Goal: Task Accomplishment & Management: Manage account settings

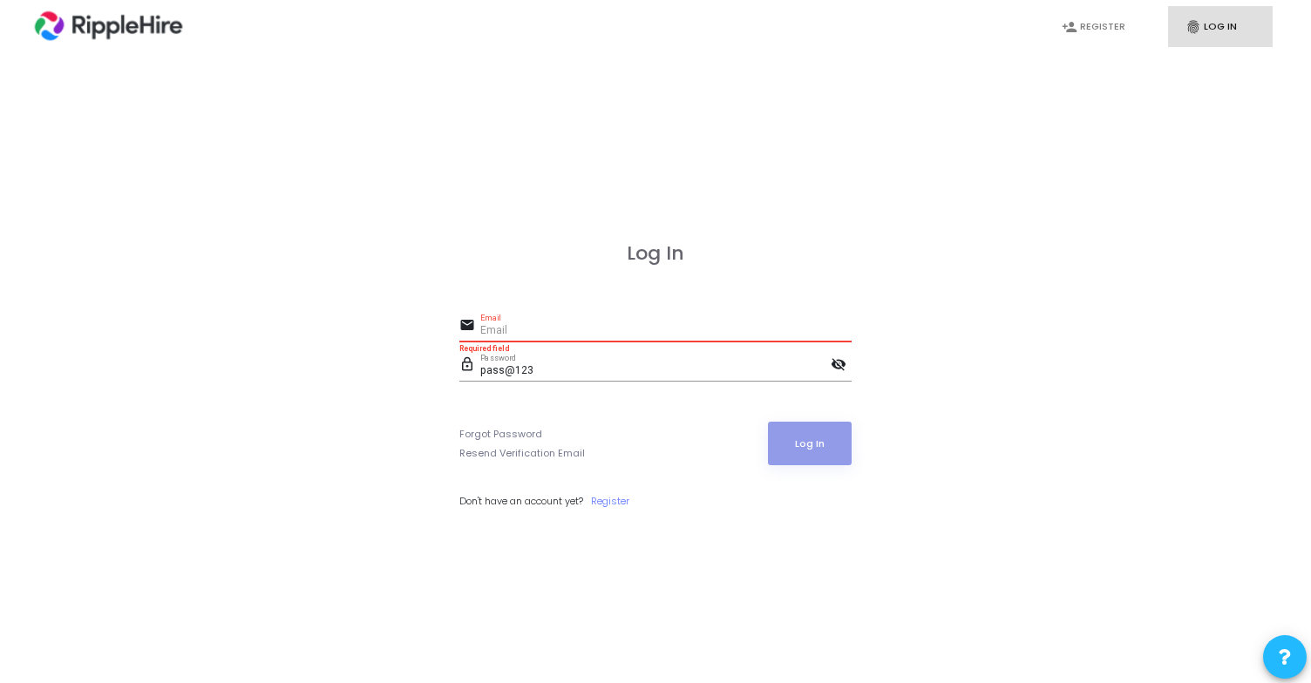
scroll to position [-149, 0]
click at [586, 326] on input "Email" at bounding box center [665, 331] width 371 height 12
type input "[EMAIL_ADDRESS][DOMAIN_NAME]"
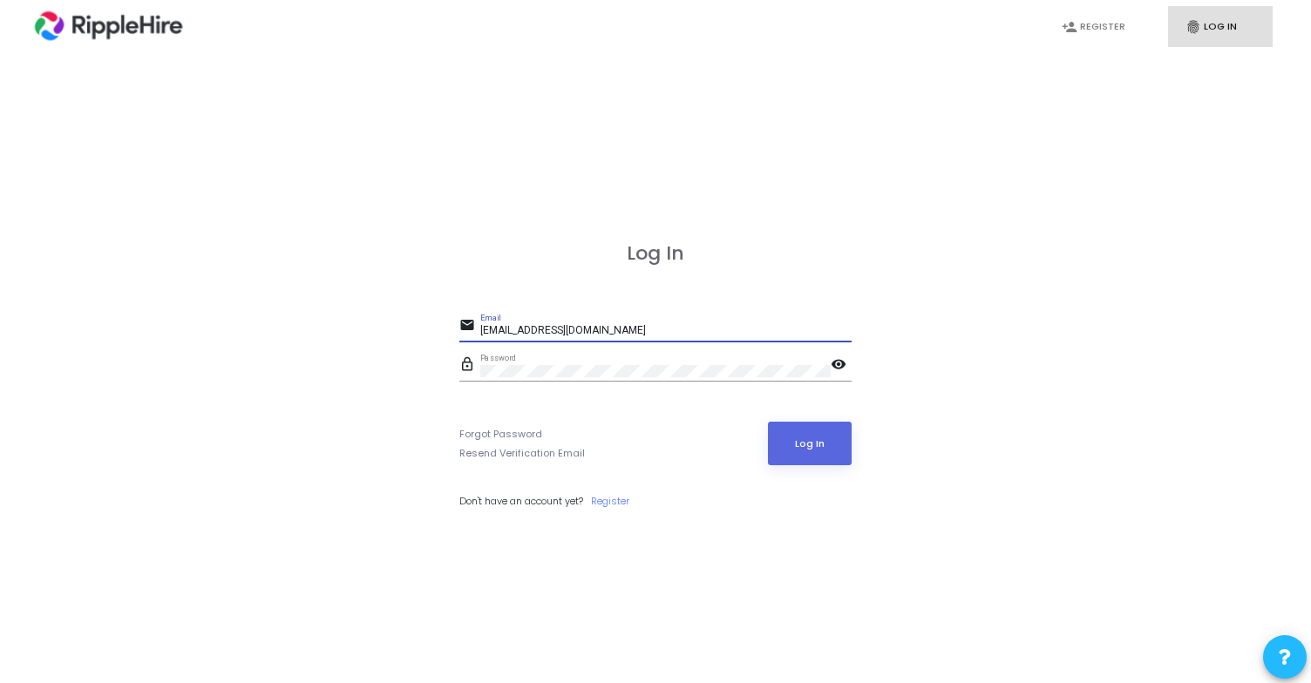
click at [846, 370] on mat-icon "visibility" at bounding box center [841, 366] width 21 height 21
click at [648, 327] on input "[EMAIL_ADDRESS][DOMAIN_NAME]" at bounding box center [665, 331] width 371 height 12
click at [719, 268] on div "Log In email [EMAIL_ADDRESS][DOMAIN_NAME] Email lock_outline Password visibilit…" at bounding box center [655, 394] width 392 height 305
click at [634, 331] on input "[EMAIL_ADDRESS][DOMAIN_NAME]" at bounding box center [665, 331] width 371 height 12
click at [705, 284] on div "Log In email [EMAIL_ADDRESS][DOMAIN_NAME] Email lock_outline Password visibilit…" at bounding box center [655, 394] width 392 height 305
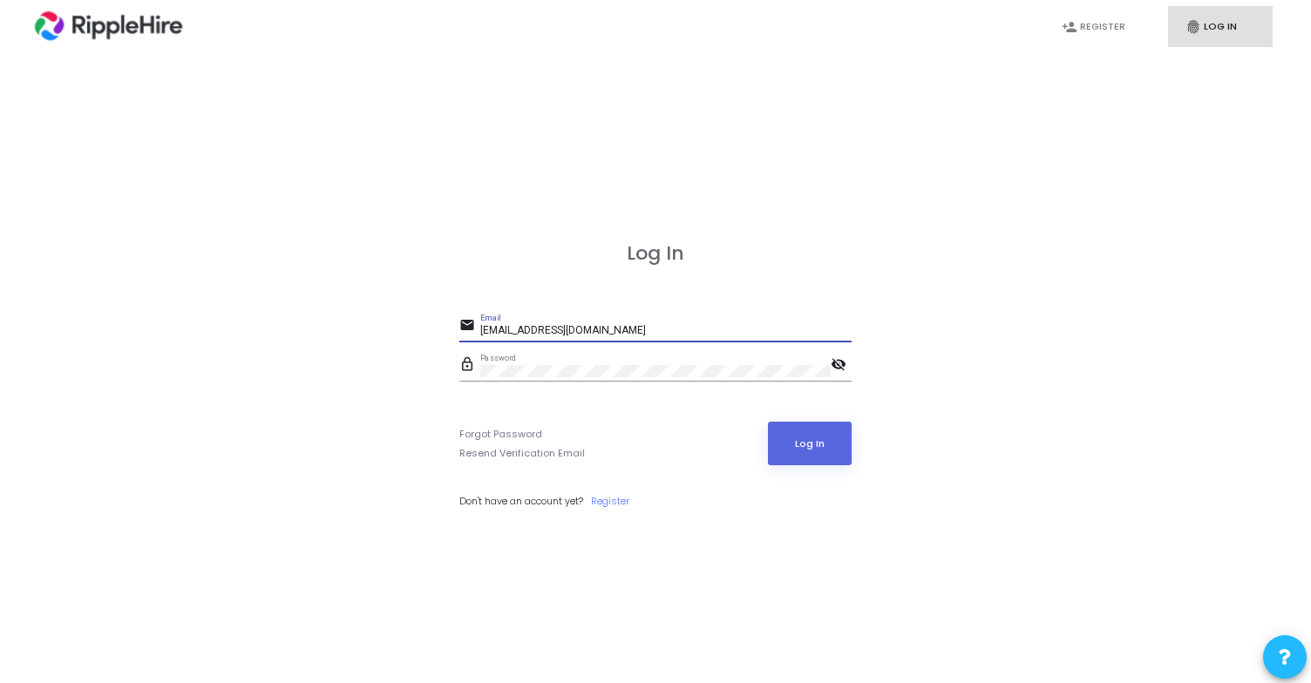
click at [638, 329] on input "[EMAIL_ADDRESS][DOMAIN_NAME]" at bounding box center [665, 331] width 371 height 12
click at [721, 296] on div "Log In email [EMAIL_ADDRESS][DOMAIN_NAME] Email lock_outline Password visibilit…" at bounding box center [655, 394] width 392 height 305
click at [639, 323] on div "[EMAIL_ADDRESS][DOMAIN_NAME] Email" at bounding box center [665, 327] width 371 height 27
click at [793, 295] on div "Log In email admin.ripplehire@codejudge.io Email lock_outline Password visibili…" at bounding box center [655, 394] width 392 height 305
click at [657, 328] on input "[EMAIL_ADDRESS][DOMAIN_NAME]" at bounding box center [665, 331] width 371 height 12
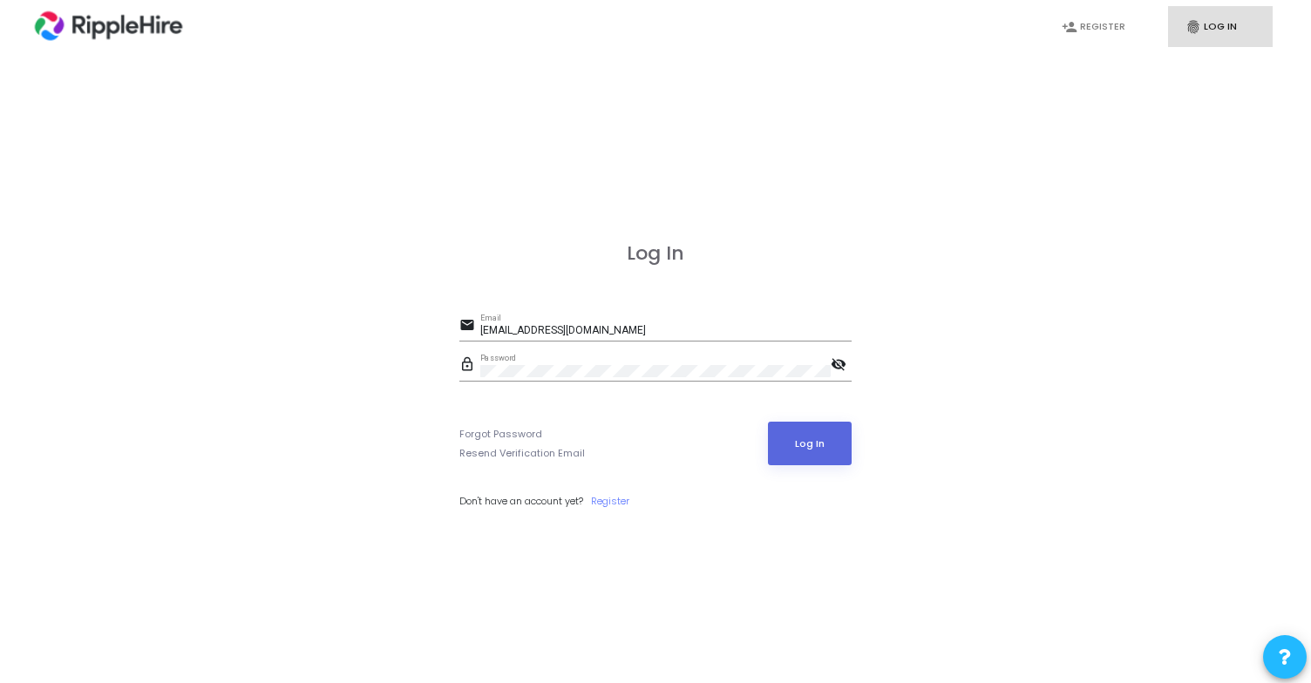
click at [691, 458] on div "Forgot Password Resend Verification Email Log In" at bounding box center [655, 444] width 392 height 44
click at [832, 367] on mat-icon "visibility_off" at bounding box center [841, 366] width 21 height 21
click at [839, 364] on mat-icon "visibility" at bounding box center [841, 366] width 21 height 21
click at [816, 261] on h3 "Log In" at bounding box center [655, 253] width 392 height 23
click at [527, 330] on input "admin.ripplehire@codejudge.io" at bounding box center [665, 331] width 371 height 12
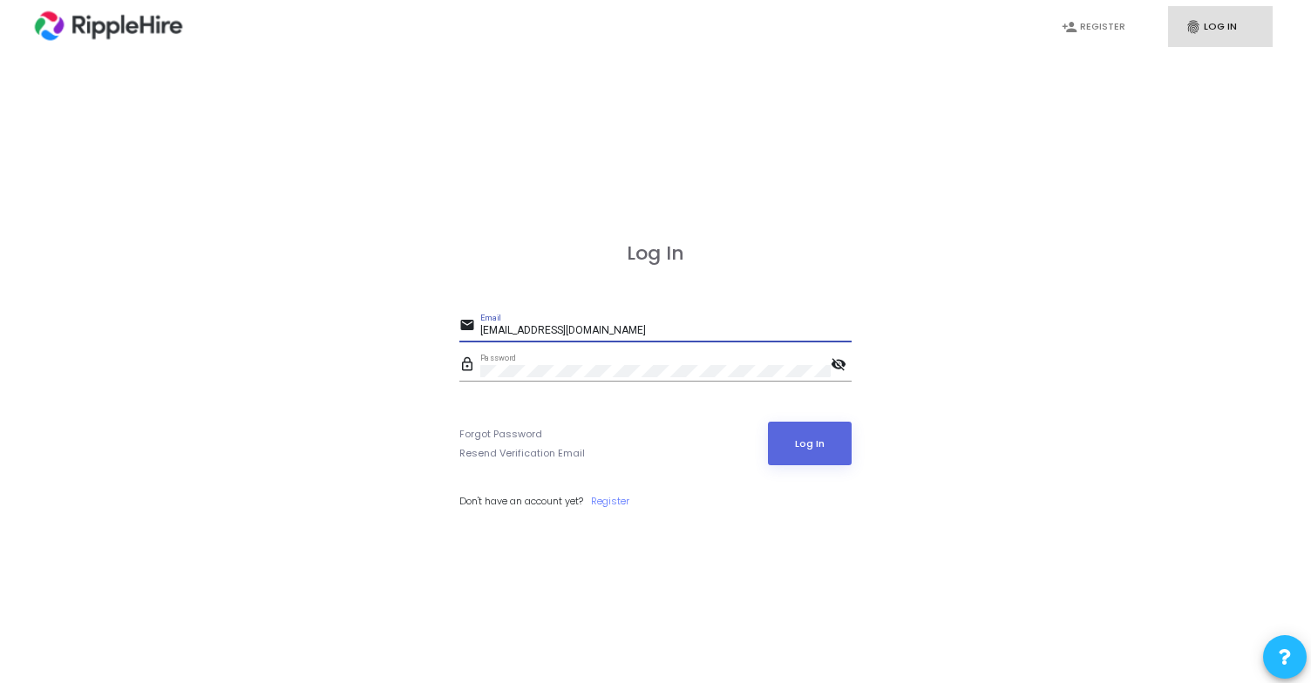
click at [527, 330] on input "admin.ripplehire@codejudge.io" at bounding box center [665, 331] width 371 height 12
click at [812, 273] on div "Log In email admin.ripplehire@codejudge.io Email lock_outline Password visibili…" at bounding box center [655, 394] width 392 height 305
click at [638, 329] on input "admin.ripplehire@codejudge.io" at bounding box center [665, 331] width 371 height 12
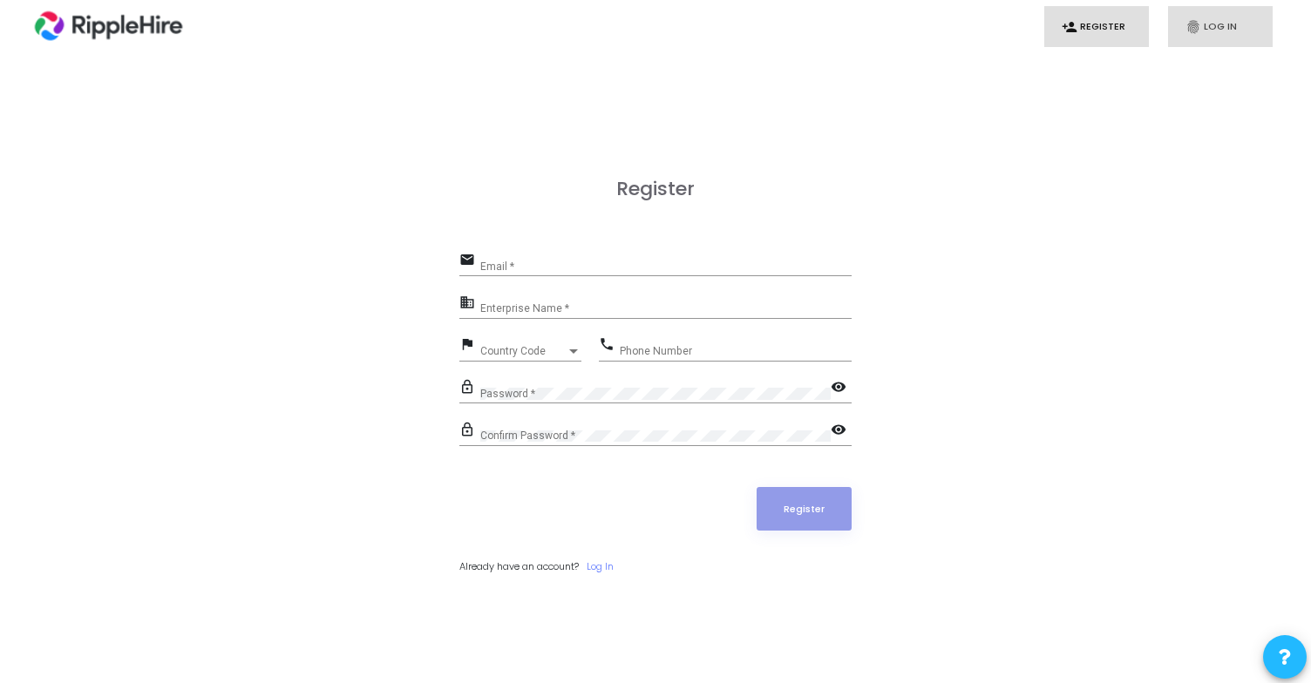
click at [1209, 37] on link "fingerprint Log In" at bounding box center [1220, 26] width 105 height 41
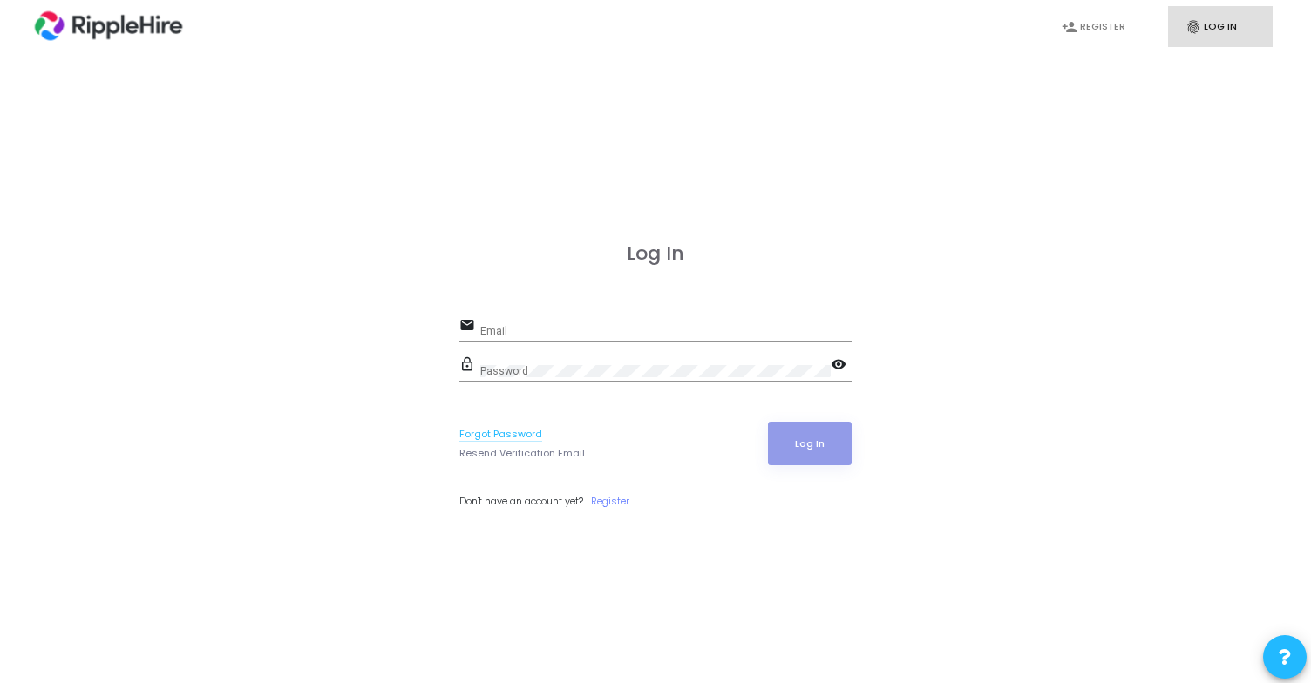
click at [510, 435] on link "Forgot Password" at bounding box center [500, 434] width 83 height 15
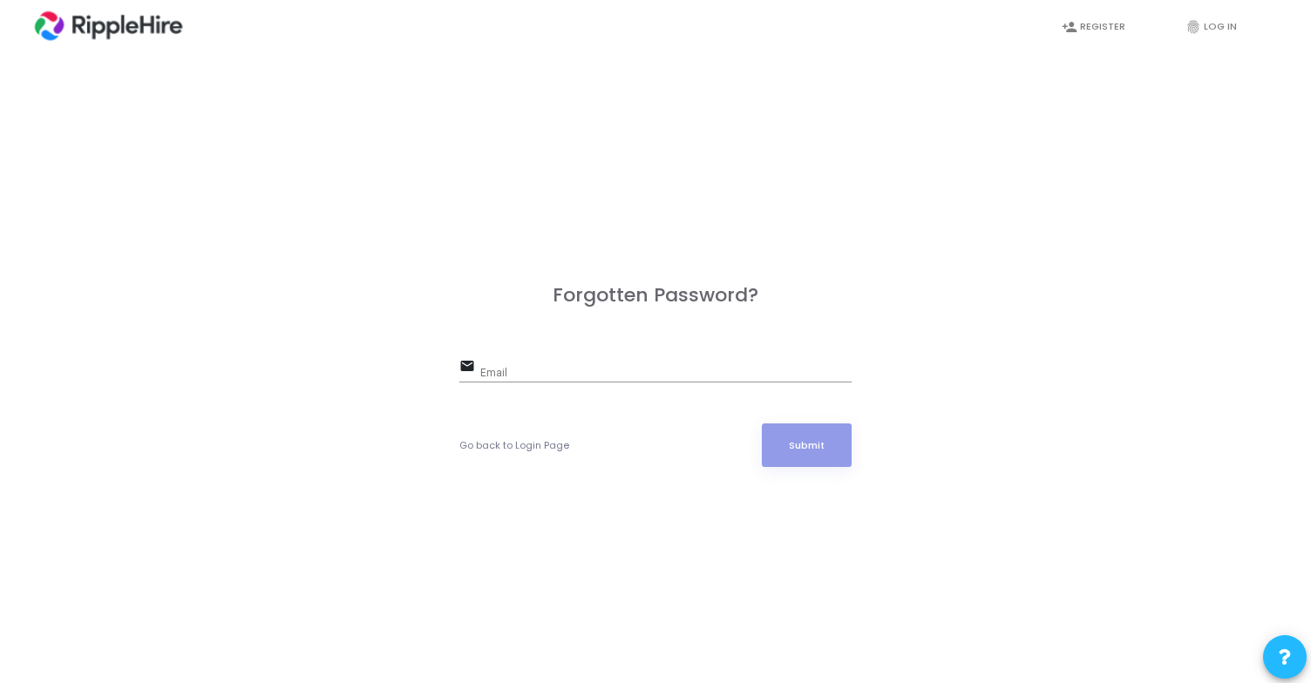
click at [601, 363] on div "Email" at bounding box center [665, 369] width 371 height 27
paste input "[EMAIL_ADDRESS][DOMAIN_NAME]"
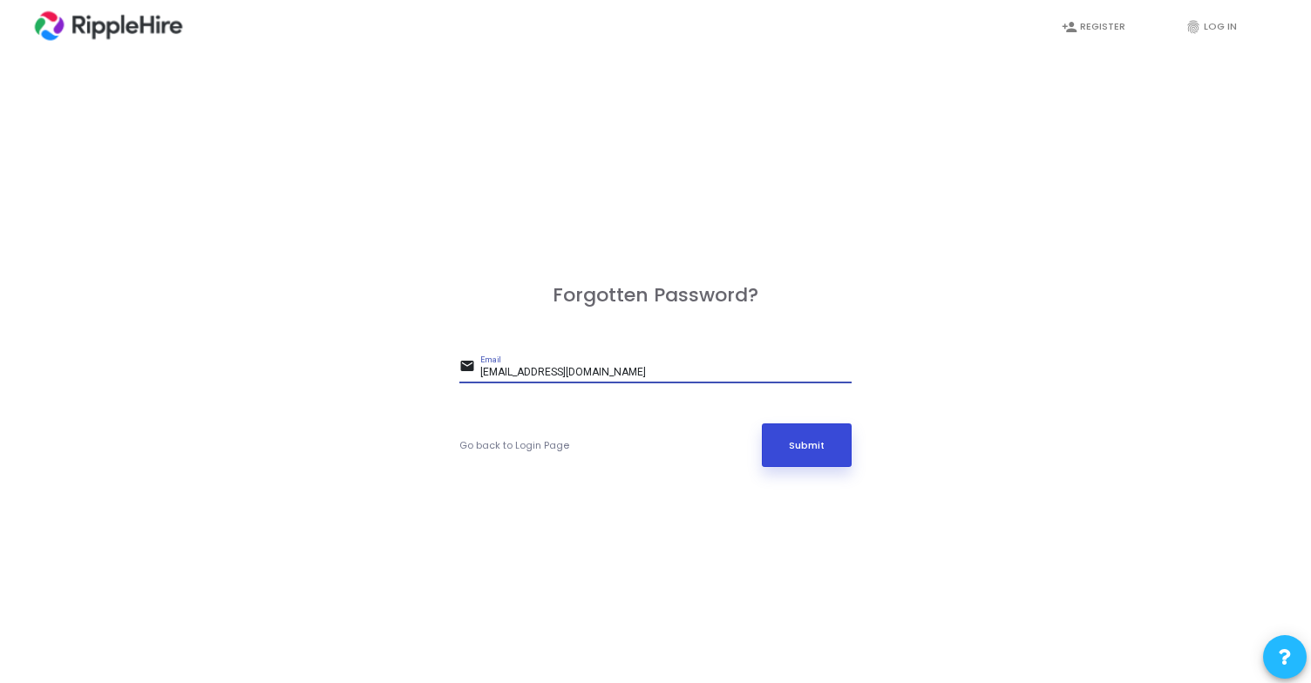
type input "[EMAIL_ADDRESS][DOMAIN_NAME]"
click at [802, 441] on button "Submit" at bounding box center [807, 446] width 91 height 44
click at [602, 376] on input "[EMAIL_ADDRESS][DOMAIN_NAME]" at bounding box center [665, 373] width 371 height 12
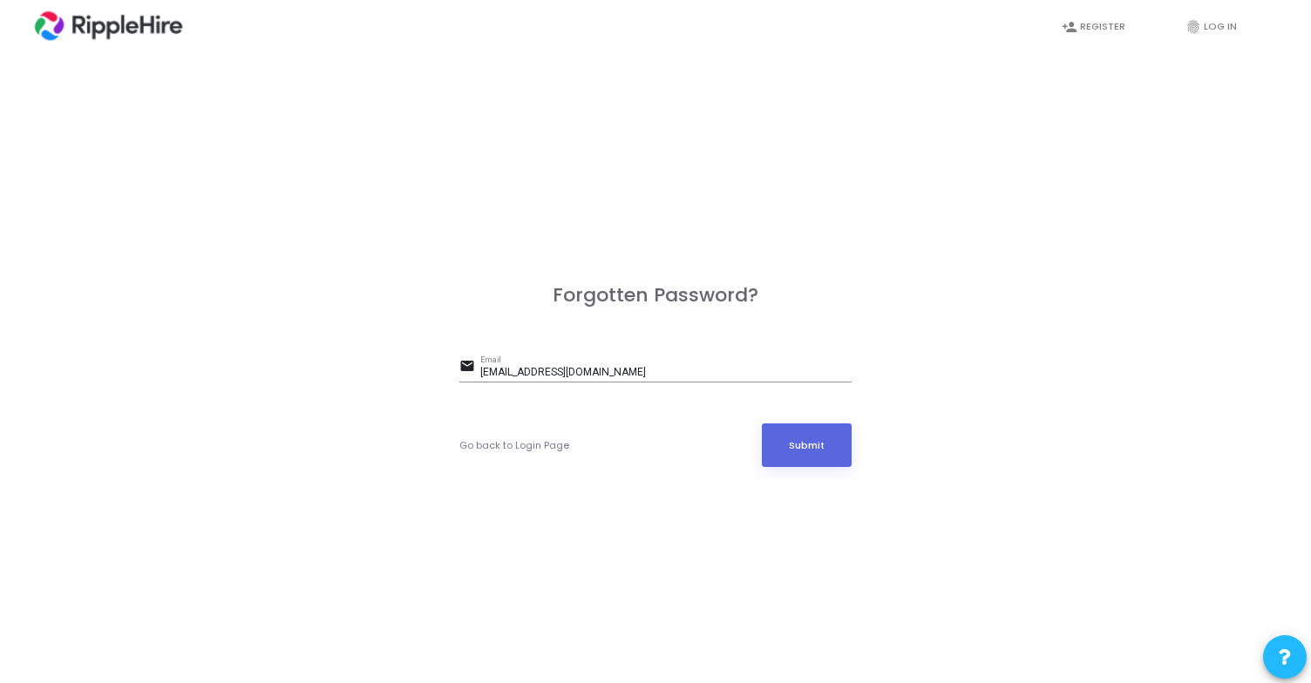
click at [647, 373] on input "[EMAIL_ADDRESS][DOMAIN_NAME]" at bounding box center [665, 373] width 371 height 12
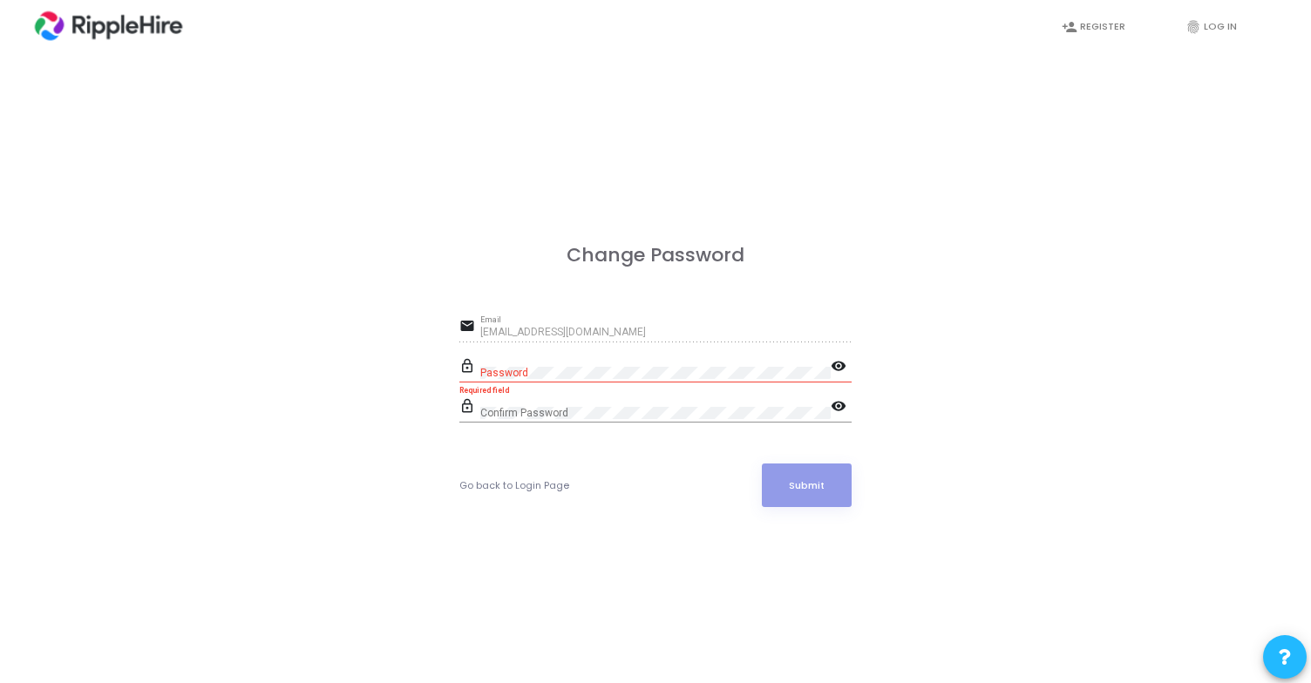
click at [540, 364] on div "Password" at bounding box center [655, 369] width 350 height 27
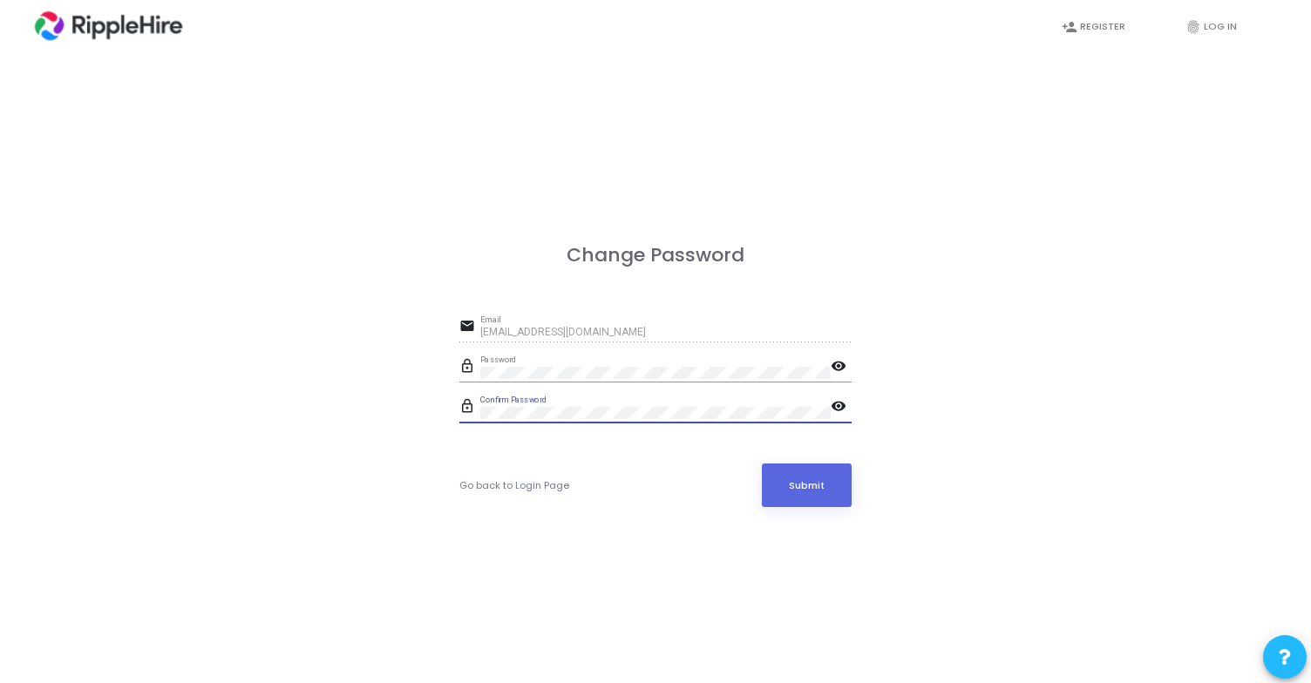
click at [840, 366] on mat-icon "visibility" at bounding box center [841, 367] width 21 height 21
click at [840, 405] on mat-icon "visibility" at bounding box center [841, 407] width 21 height 21
click at [820, 486] on button "Submit" at bounding box center [807, 486] width 91 height 44
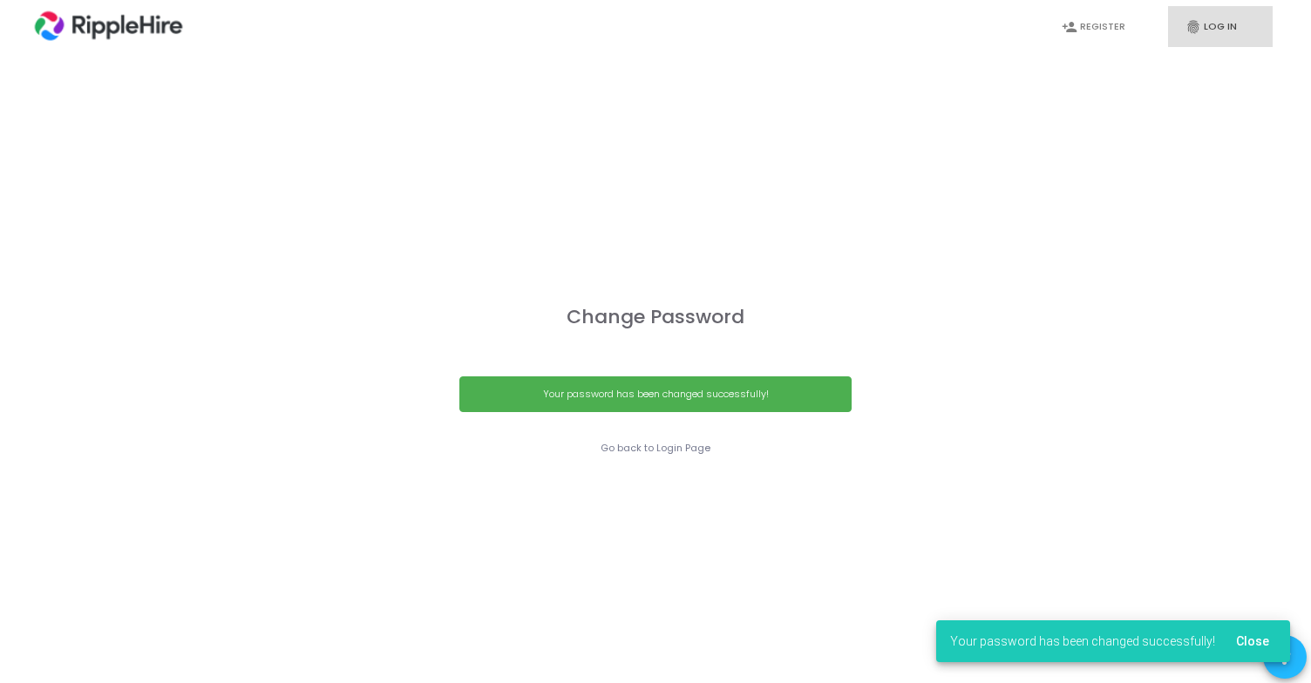
click at [1217, 26] on link "fingerprint Log In" at bounding box center [1220, 26] width 105 height 41
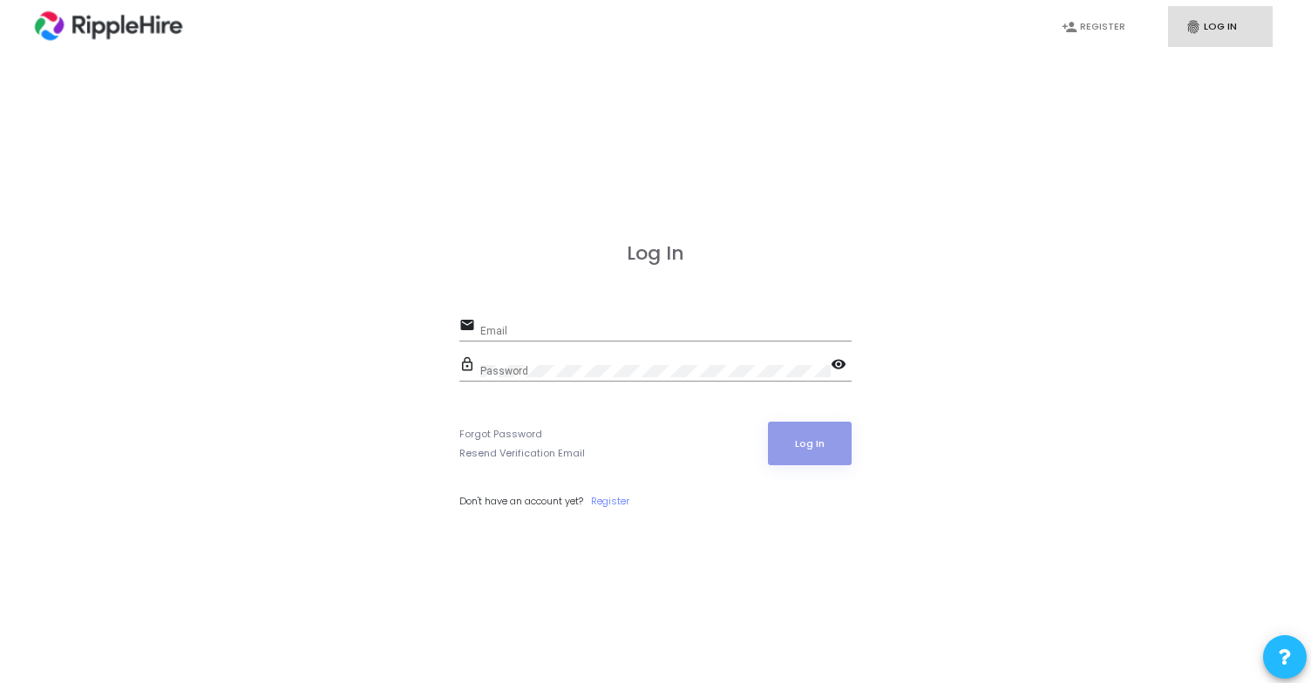
click at [712, 322] on div "Email" at bounding box center [665, 327] width 371 height 27
click at [713, 334] on input "Email" at bounding box center [665, 331] width 371 height 12
type input "[EMAIL_ADDRESS][DOMAIN_NAME]"
click at [820, 440] on button "Log In" at bounding box center [810, 444] width 85 height 44
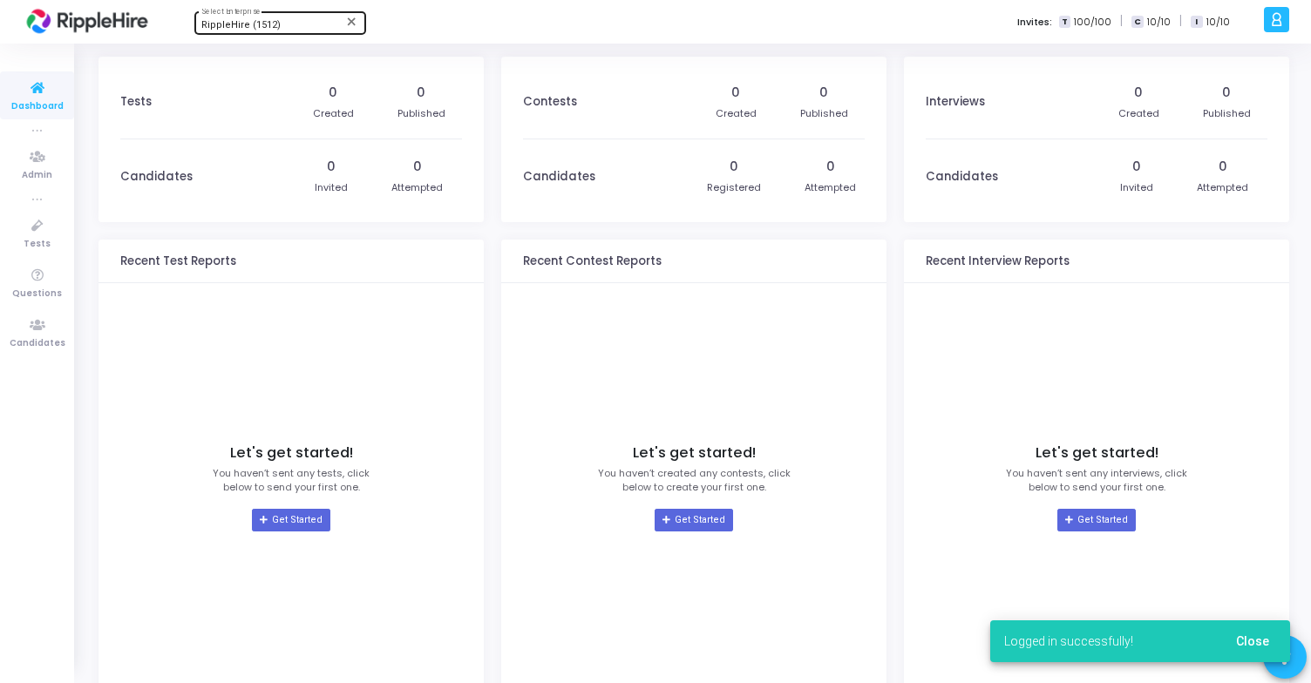
click at [272, 22] on span "RippleHire (1512)" at bounding box center [240, 24] width 79 height 11
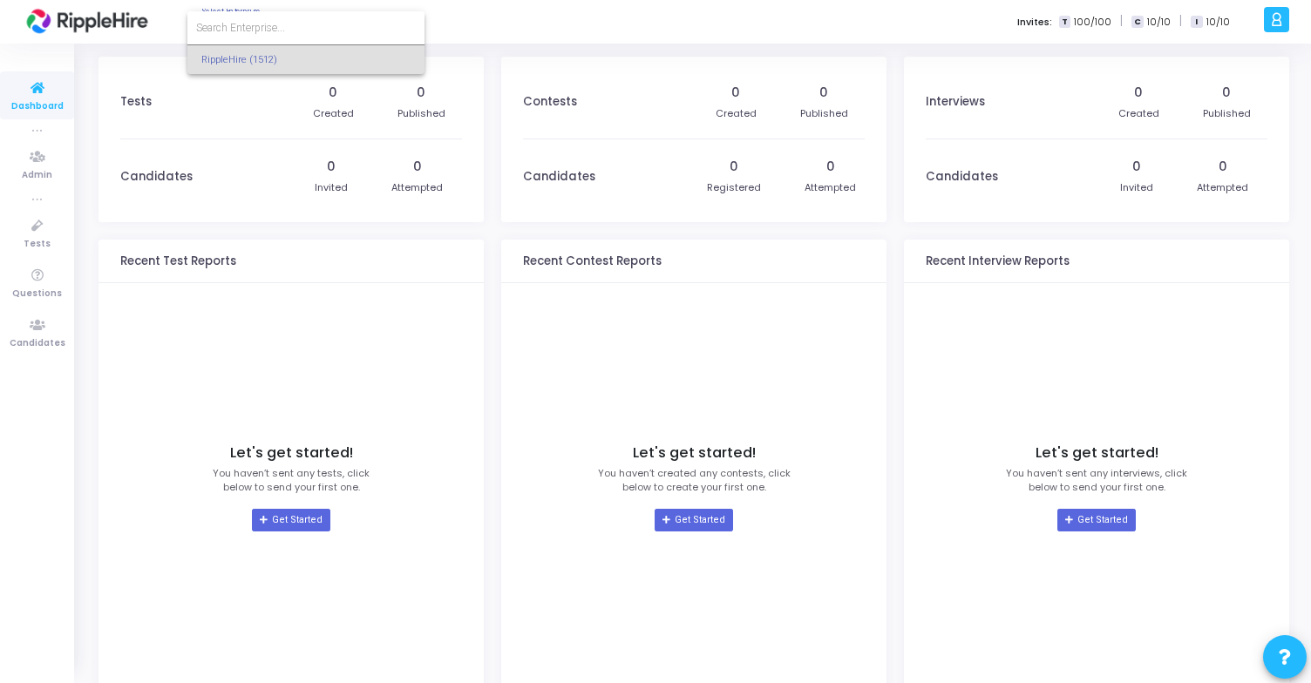
click at [841, 131] on div at bounding box center [655, 341] width 1311 height 683
click at [1281, 30] on div at bounding box center [1276, 19] width 25 height 25
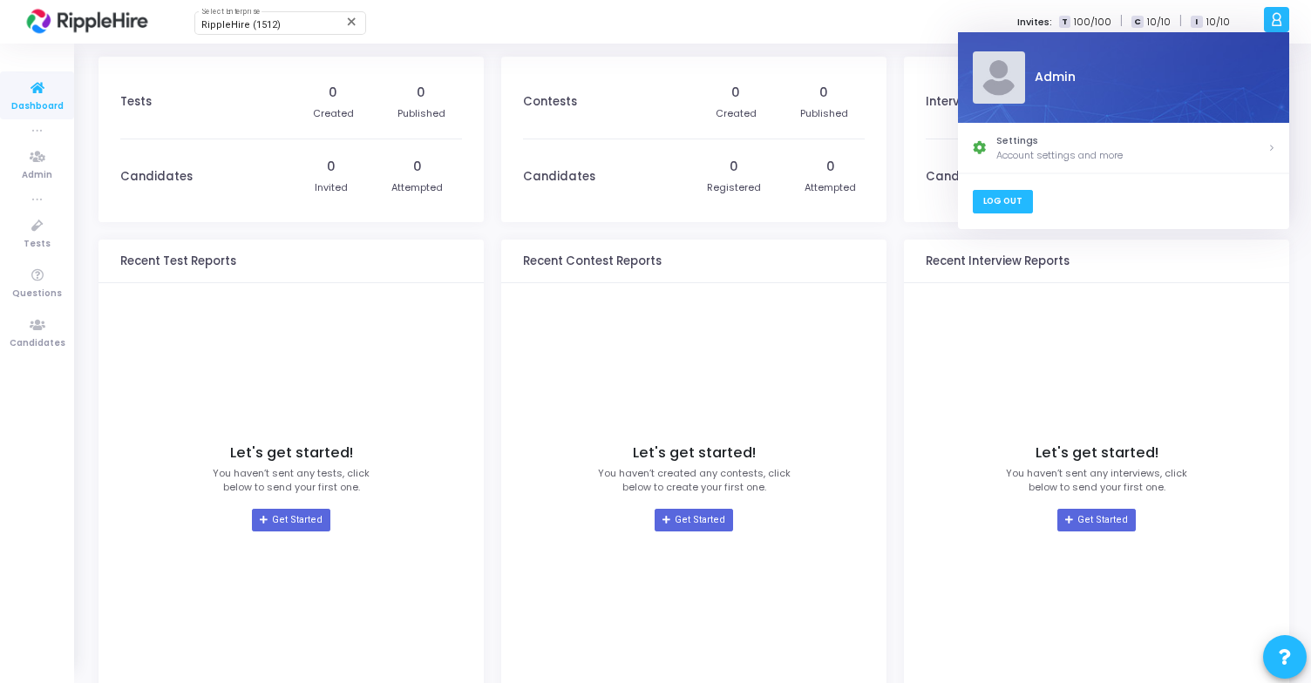
click at [1008, 195] on link "Log Out" at bounding box center [1002, 202] width 60 height 24
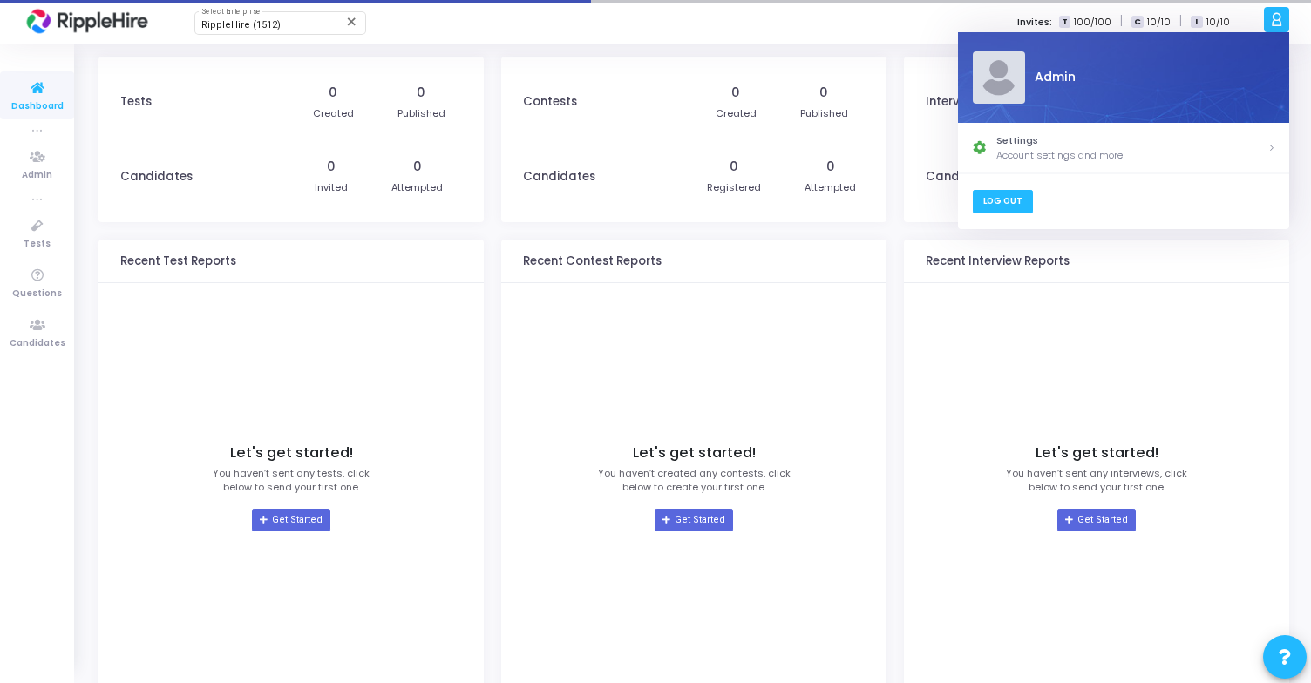
scroll to position [-149, 0]
